Goal: Information Seeking & Learning: Compare options

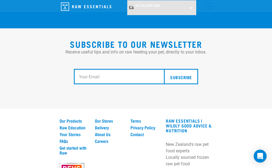
scroll to position [1046, 0]
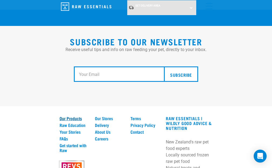
click at [75, 120] on link "Our Products" at bounding box center [74, 118] width 29 height 5
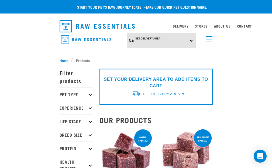
click at [90, 147] on icon at bounding box center [90, 148] width 3 height 3
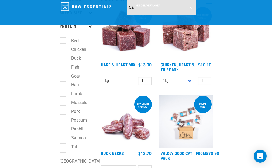
scroll to position [84, 0]
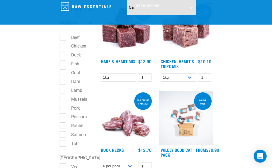
click at [63, 71] on label "Goat" at bounding box center [73, 72] width 20 height 7
click at [63, 71] on input "Goat" at bounding box center [62, 72] width 4 height 4
checkbox input "true"
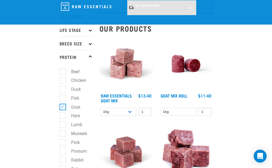
scroll to position [49, 0]
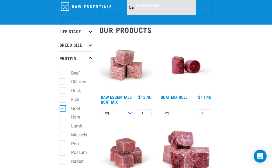
click at [132, 74] on img at bounding box center [125, 64] width 53 height 53
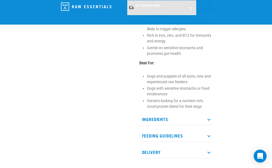
scroll to position [253, 0]
click at [209, 120] on icon at bounding box center [208, 118] width 3 height 3
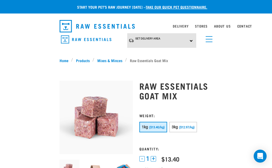
scroll to position [0, 0]
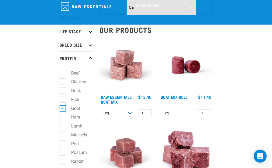
click at [182, 72] on img at bounding box center [185, 64] width 53 height 53
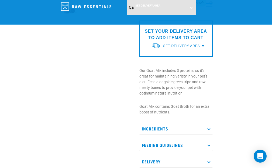
scroll to position [120, 0]
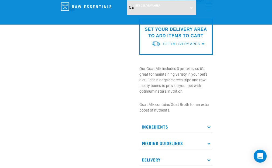
click at [209, 126] on icon at bounding box center [208, 126] width 3 height 3
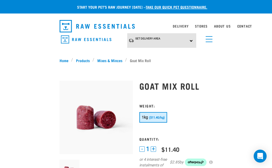
scroll to position [0, 0]
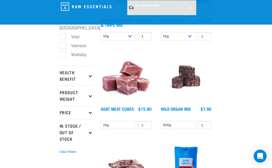
scroll to position [207, 0]
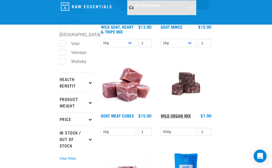
click at [178, 116] on link "Wild Organ Mix" at bounding box center [176, 115] width 30 height 2
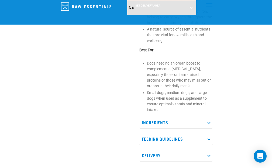
scroll to position [253, 0]
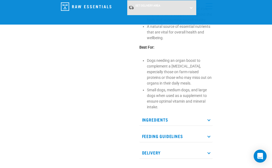
click at [209, 113] on p "Ingredients" at bounding box center [175, 119] width 73 height 12
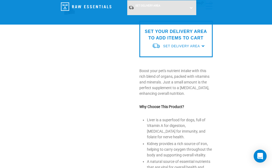
scroll to position [115, 0]
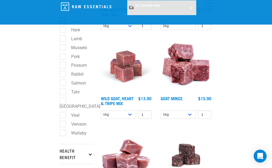
scroll to position [132, 0]
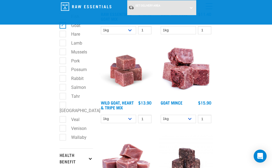
click at [188, 76] on img at bounding box center [185, 70] width 53 height 53
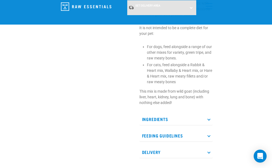
scroll to position [189, 0]
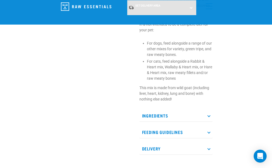
click at [209, 115] on icon at bounding box center [208, 115] width 3 height 3
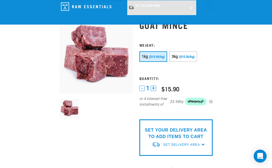
scroll to position [15, 0]
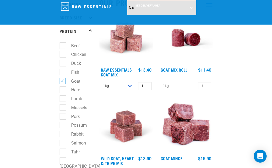
scroll to position [73, 0]
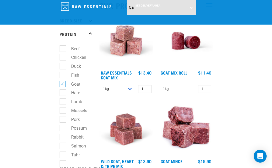
click at [64, 66] on label "Duck" at bounding box center [73, 66] width 20 height 7
click at [63, 66] on input "Duck" at bounding box center [62, 66] width 4 height 4
checkbox input "true"
click at [63, 83] on label "Goat" at bounding box center [73, 84] width 20 height 7
click at [62, 83] on input "Goat" at bounding box center [62, 83] width 4 height 4
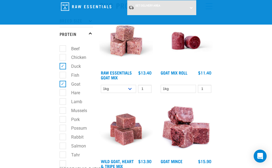
checkbox input "false"
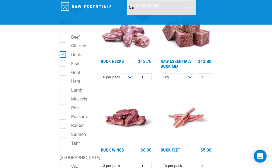
scroll to position [80, 0]
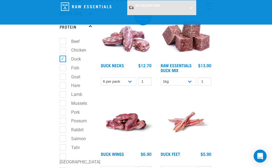
click at [191, 42] on img at bounding box center [185, 33] width 53 height 53
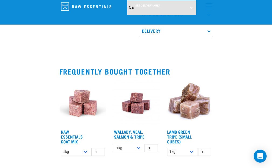
scroll to position [385, 0]
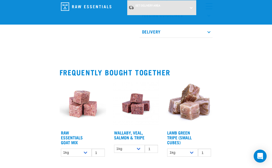
click at [84, 100] on img at bounding box center [83, 103] width 47 height 47
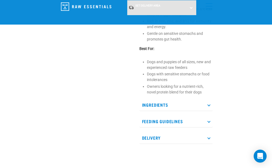
scroll to position [271, 0]
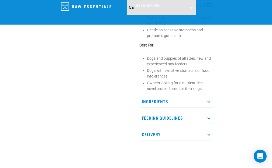
click at [209, 102] on icon at bounding box center [208, 100] width 3 height 3
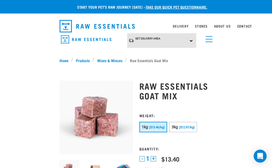
scroll to position [0, 0]
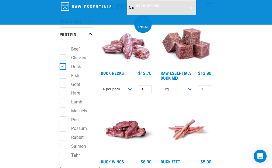
scroll to position [71, 0]
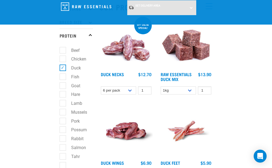
click at [192, 55] on img at bounding box center [185, 42] width 53 height 53
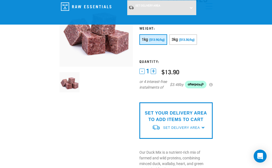
scroll to position [48, 0]
